Goal: Transaction & Acquisition: Purchase product/service

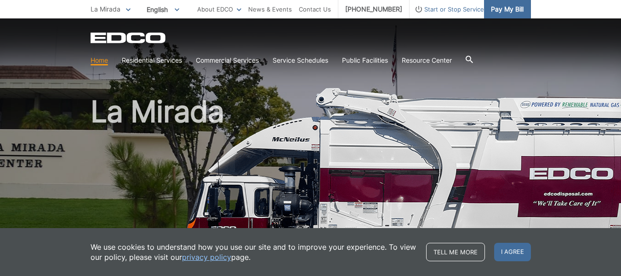
click at [504, 12] on span "Pay My Bill" at bounding box center [507, 9] width 33 height 10
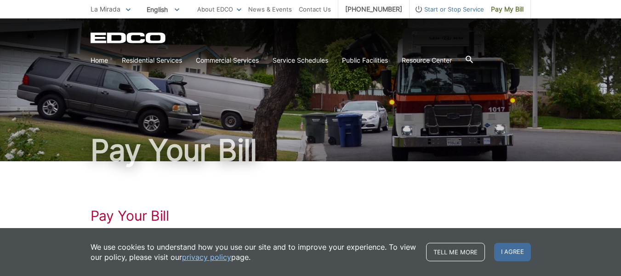
click at [128, 11] on icon at bounding box center [128, 9] width 5 height 3
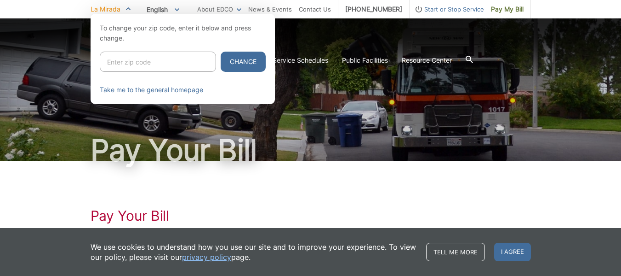
click at [175, 6] on span "English" at bounding box center [163, 9] width 46 height 15
click at [566, 11] on div "La Mirada To change your zip code, enter it below and press change. Change Take…" at bounding box center [310, 9] width 621 height 18
click at [46, 101] on div at bounding box center [310, 152] width 621 height 276
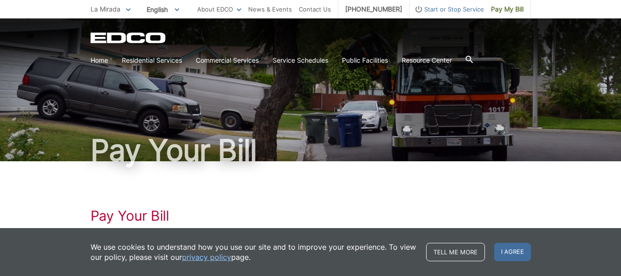
click at [116, 36] on icon "EDCO Logo" at bounding box center [129, 37] width 76 height 11
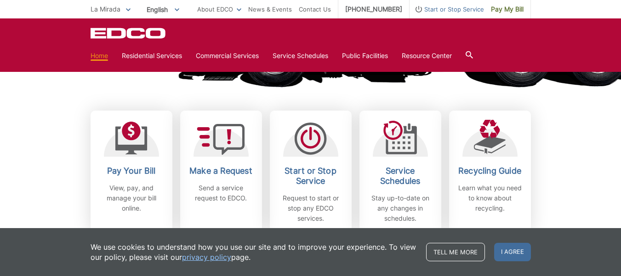
scroll to position [276, 0]
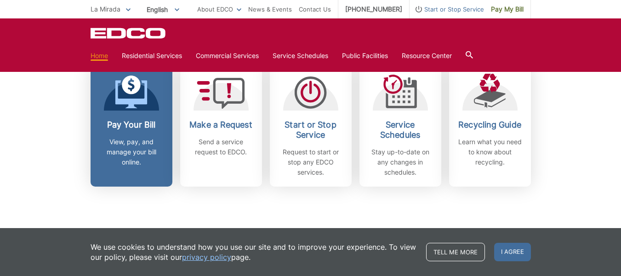
click at [126, 147] on p "View, pay, and manage your bill online." at bounding box center [132, 152] width 68 height 30
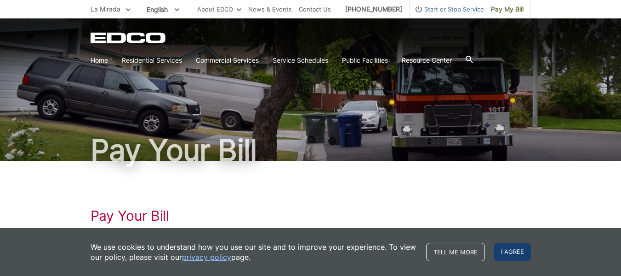
click at [513, 252] on span "I agree" at bounding box center [513, 251] width 37 height 18
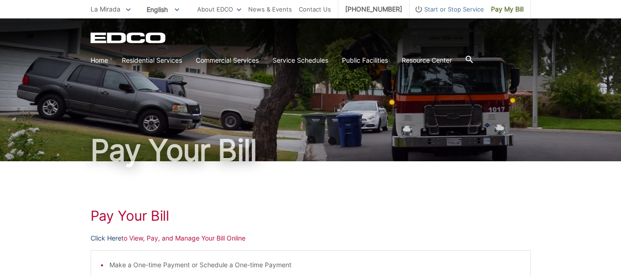
click at [109, 240] on link "Click Here" at bounding box center [106, 238] width 31 height 10
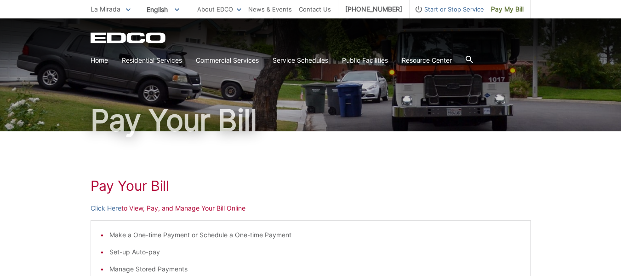
scroll to position [46, 0]
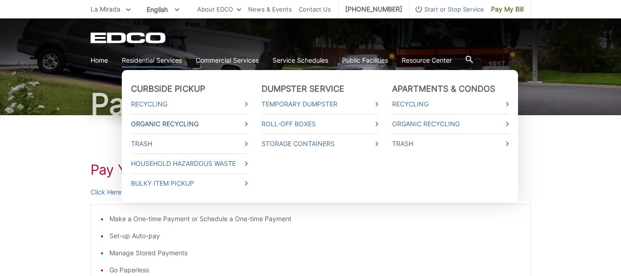
click at [226, 122] on link "Organic Recycling" at bounding box center [189, 124] width 117 height 10
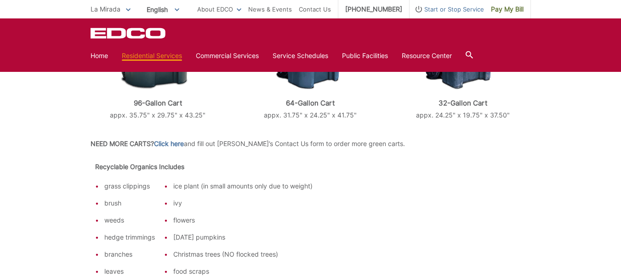
scroll to position [414, 0]
